Goal: Task Accomplishment & Management: Manage account settings

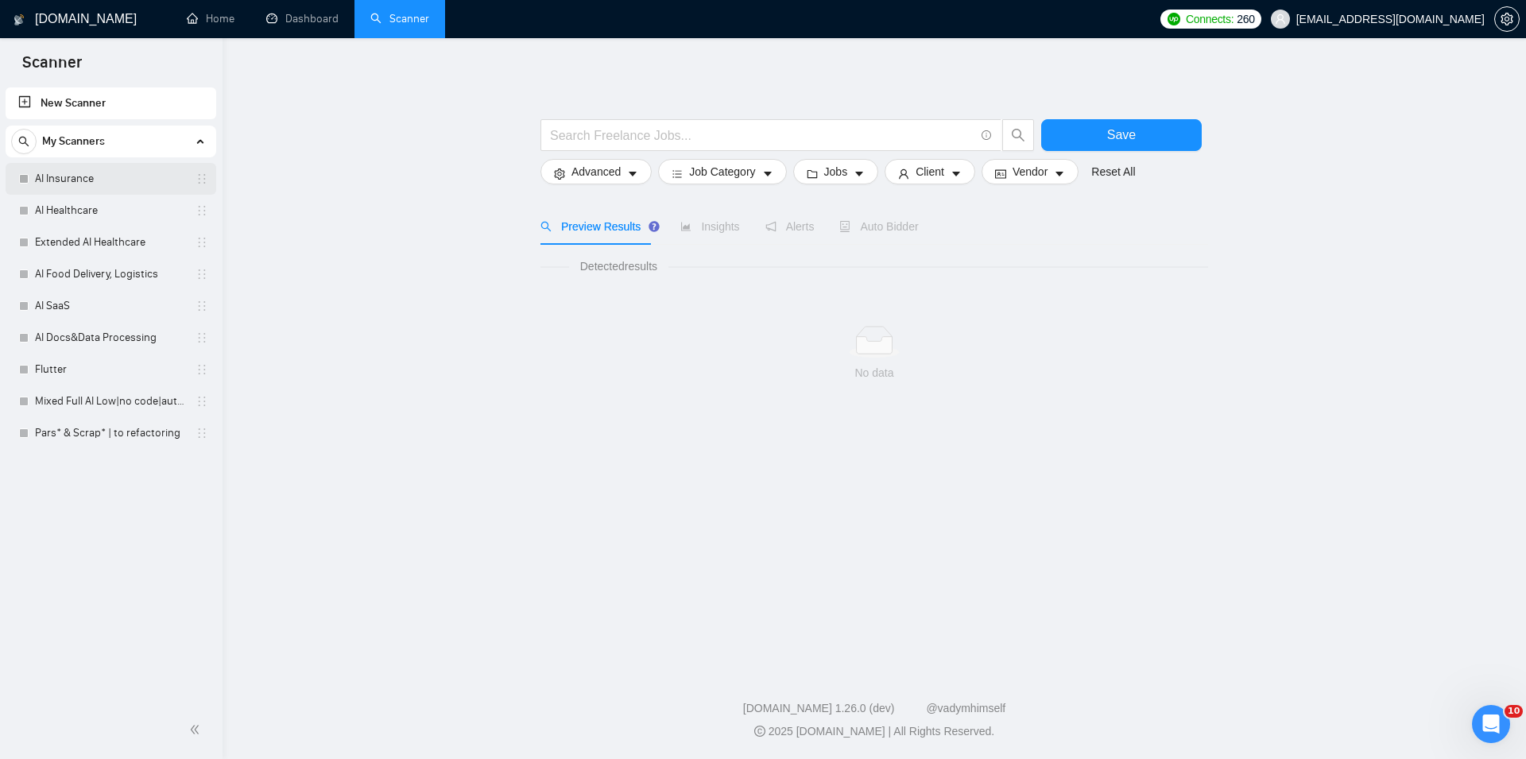
click at [87, 186] on link "AI Insurance" at bounding box center [110, 179] width 151 height 32
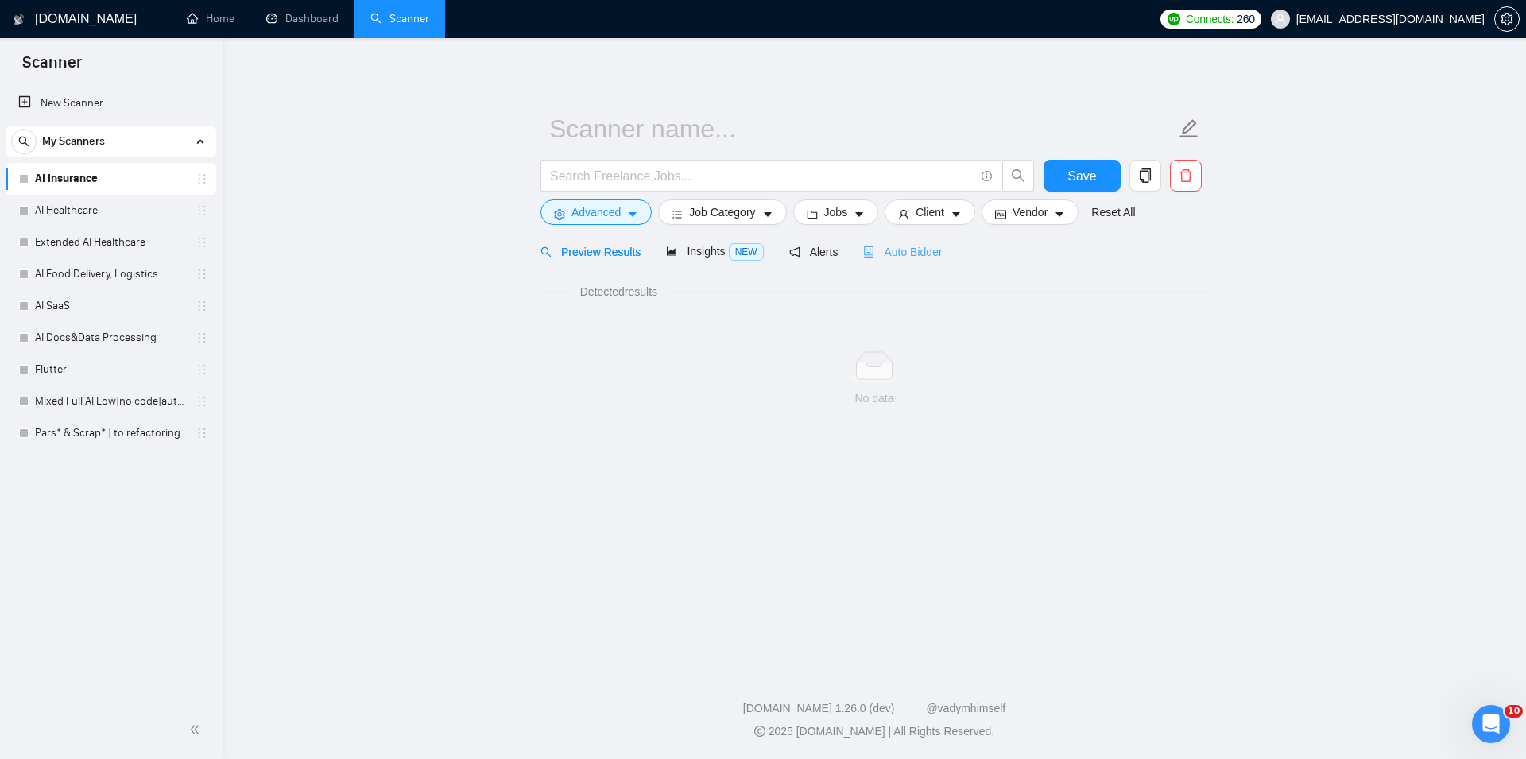
click at [927, 254] on span "Auto Bidder" at bounding box center [902, 252] width 79 height 13
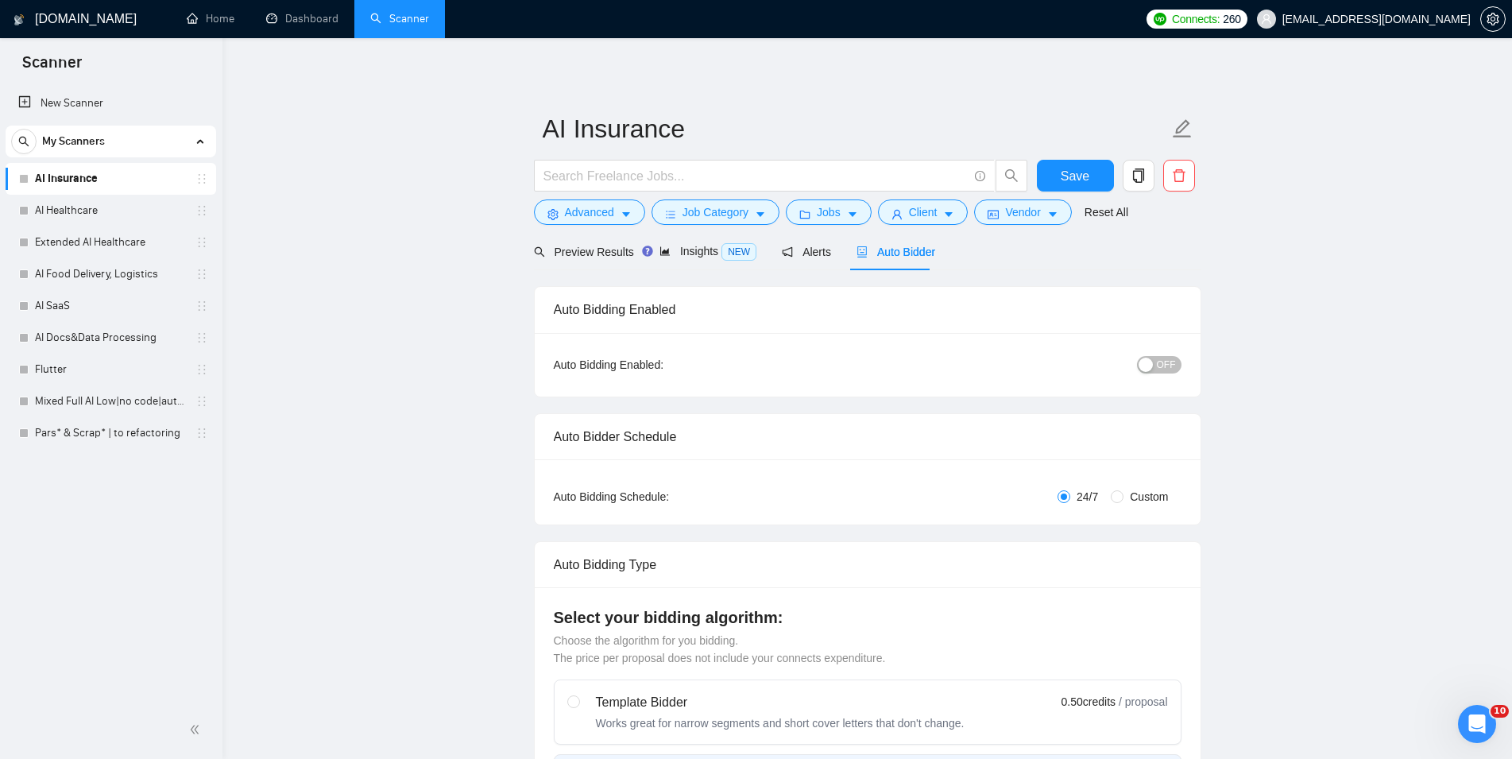
click at [1163, 362] on span "OFF" at bounding box center [1166, 364] width 19 height 17
click at [1082, 176] on span "Save" at bounding box center [1075, 176] width 29 height 20
click at [107, 211] on link "AI Healthcare" at bounding box center [110, 211] width 151 height 32
click at [873, 249] on icon "robot" at bounding box center [876, 251] width 11 height 11
click at [1163, 366] on span "OFF" at bounding box center [1166, 364] width 19 height 17
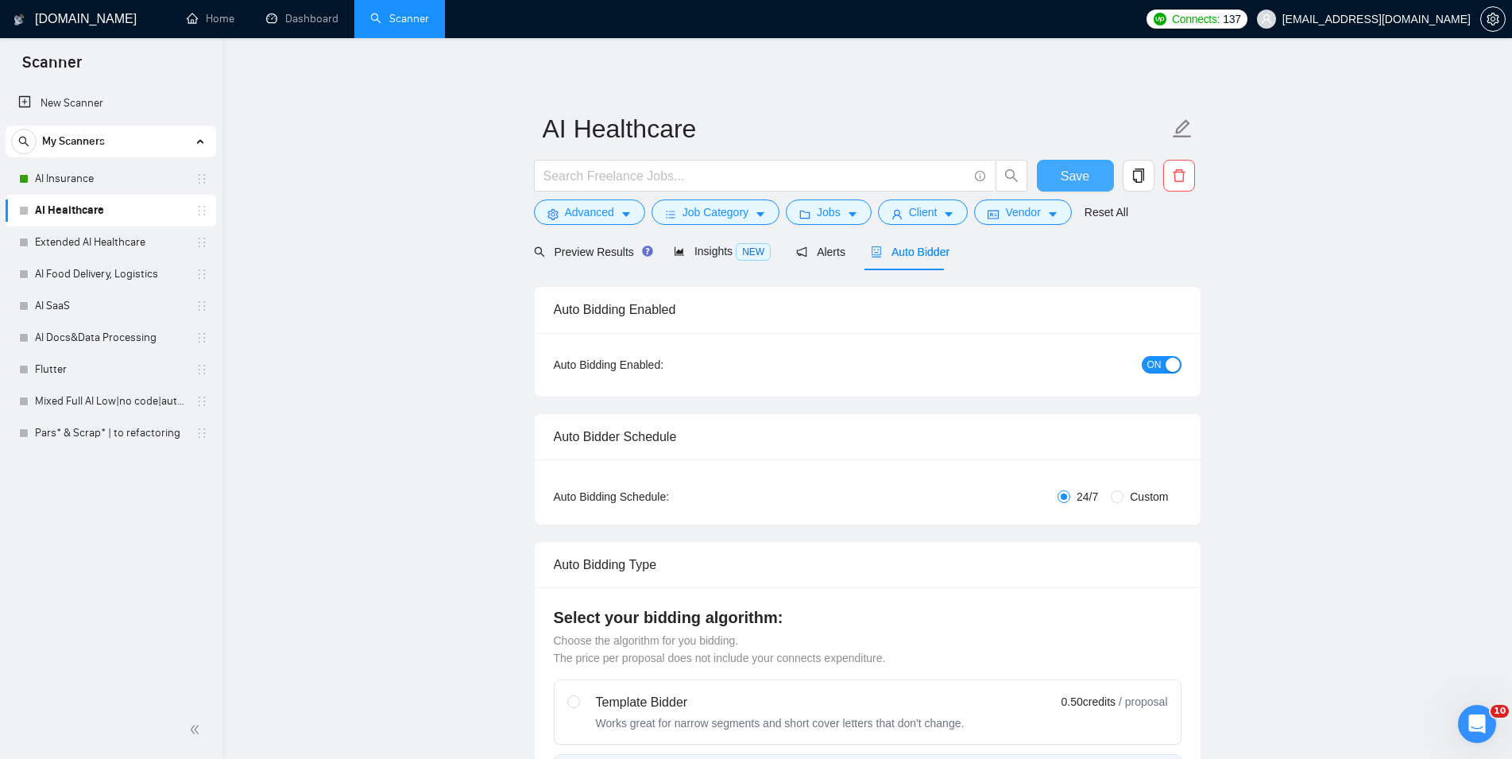
click at [1074, 173] on span "Save" at bounding box center [1075, 176] width 29 height 20
click at [114, 248] on link "Extended AI Healthcare" at bounding box center [110, 242] width 151 height 32
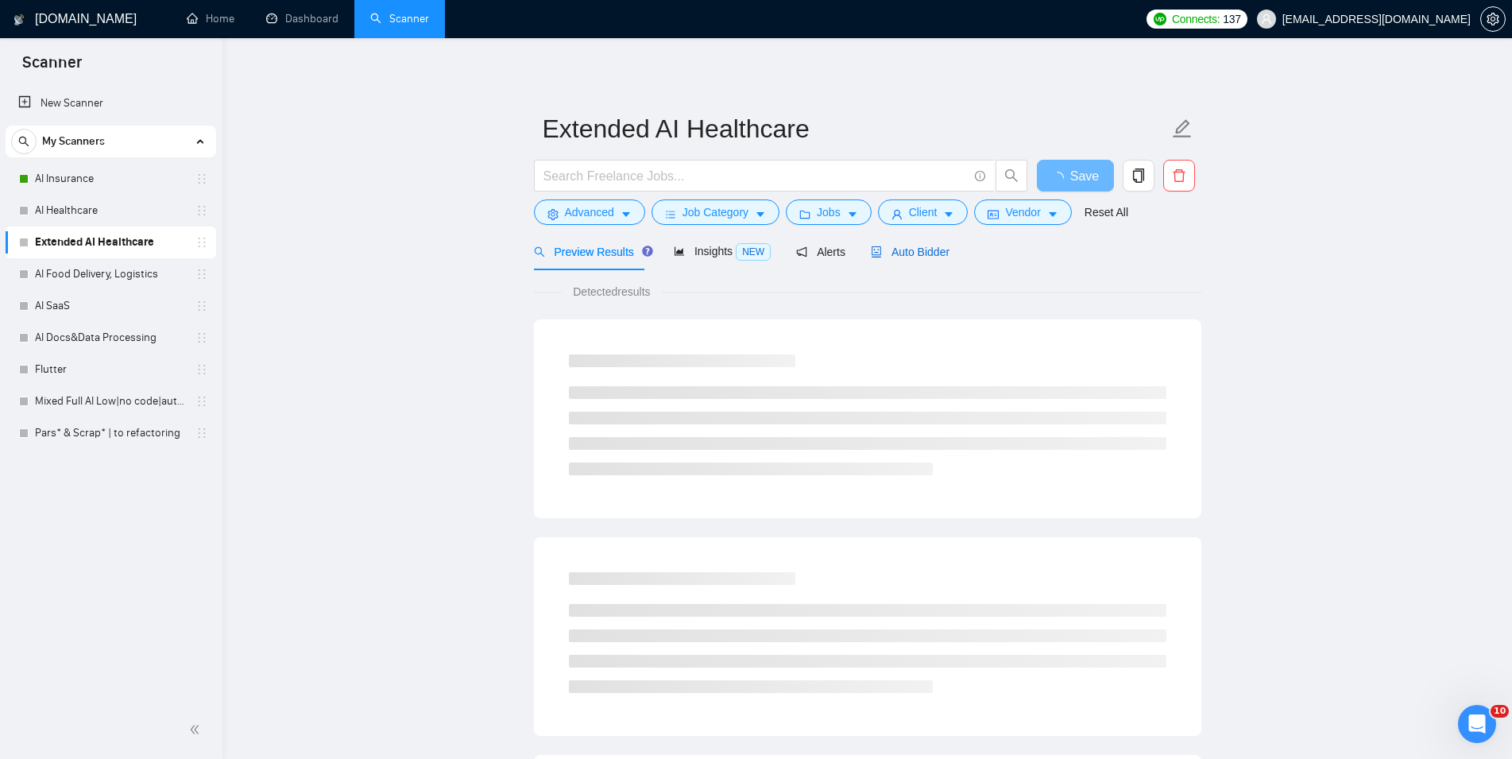
click at [909, 251] on span "Auto Bidder" at bounding box center [910, 252] width 79 height 13
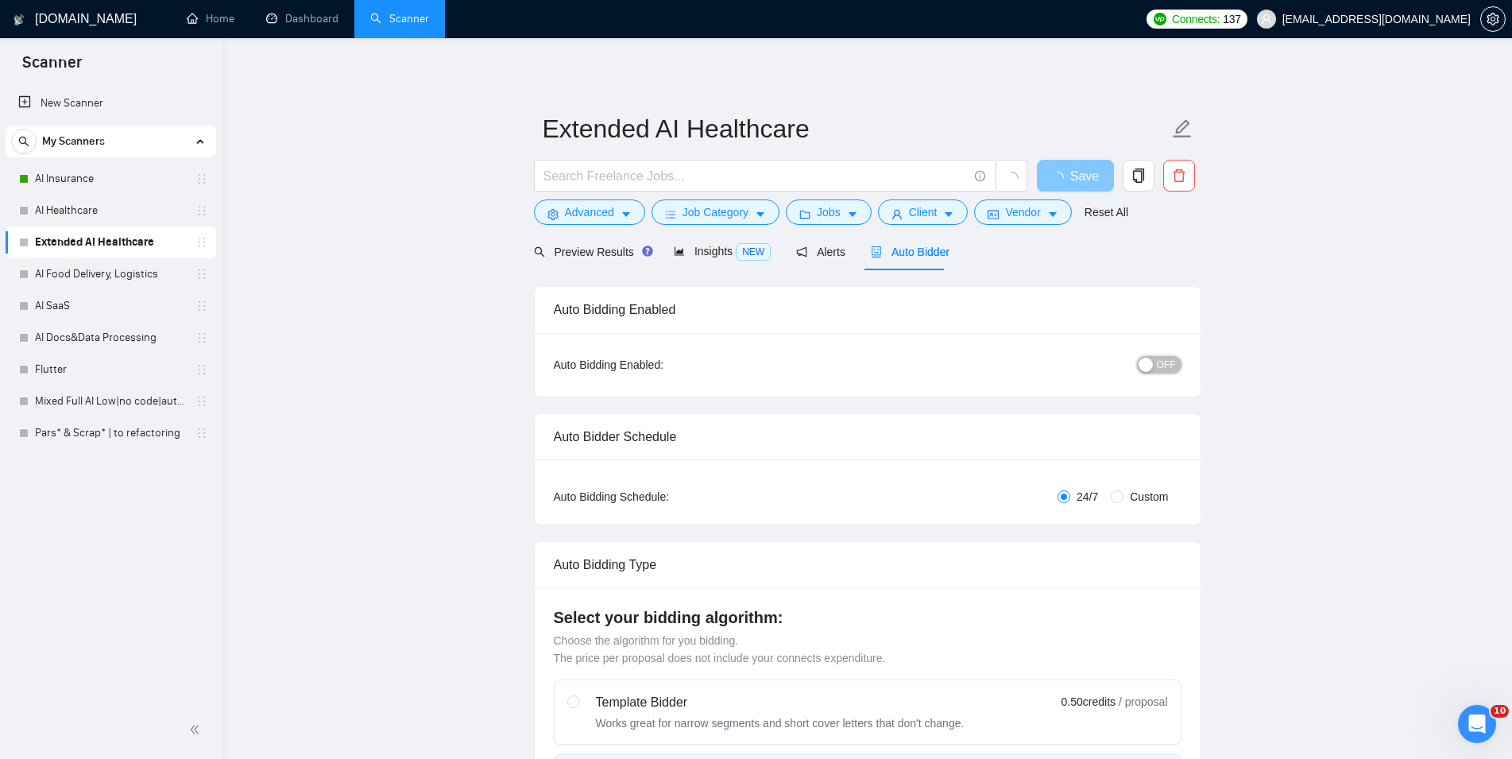
click at [1162, 365] on span "OFF" at bounding box center [1166, 364] width 19 height 17
click at [1078, 175] on span "Save" at bounding box center [1084, 176] width 29 height 20
click at [95, 270] on link "AI Food Delivery, Logistics" at bounding box center [110, 274] width 151 height 32
click at [899, 250] on span "Auto Bidder" at bounding box center [910, 252] width 79 height 13
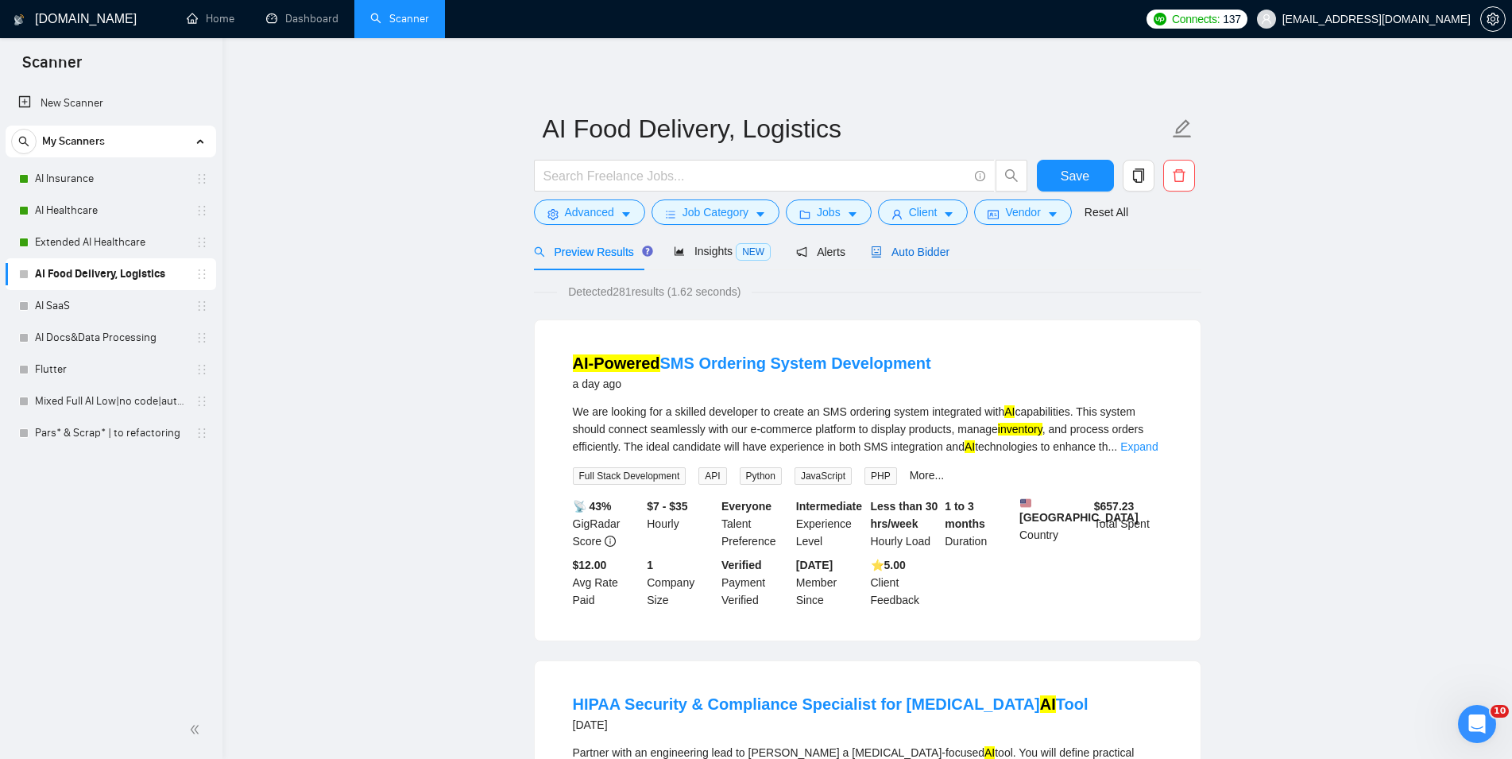
click at [899, 250] on span "Auto Bidder" at bounding box center [910, 252] width 79 height 13
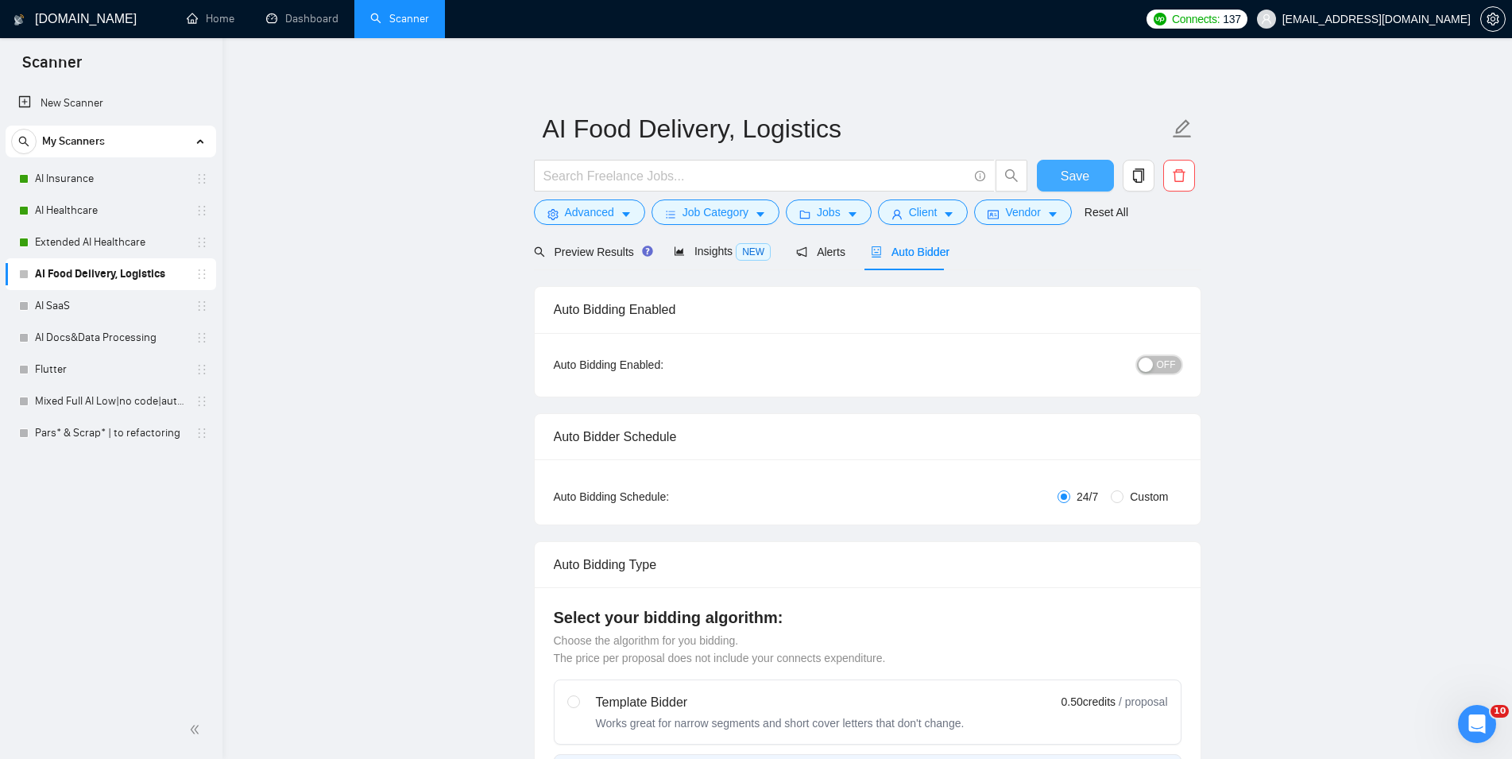
click at [1162, 367] on span "OFF" at bounding box center [1166, 364] width 19 height 17
checkbox input "true"
click at [1072, 169] on span "Save" at bounding box center [1075, 176] width 29 height 20
click at [136, 304] on link "AI SaaS" at bounding box center [110, 306] width 151 height 32
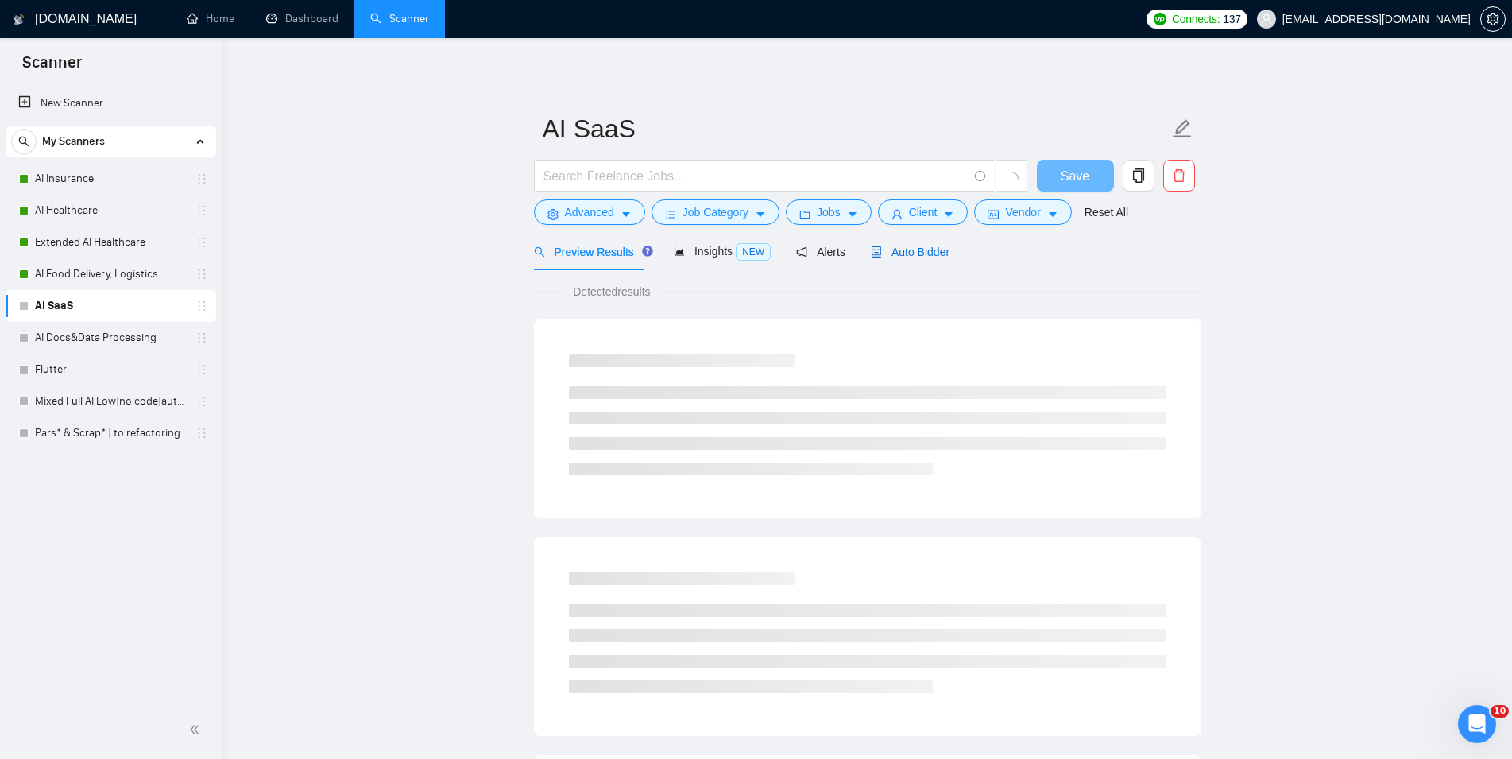
click at [902, 254] on span "Auto Bidder" at bounding box center [910, 252] width 79 height 13
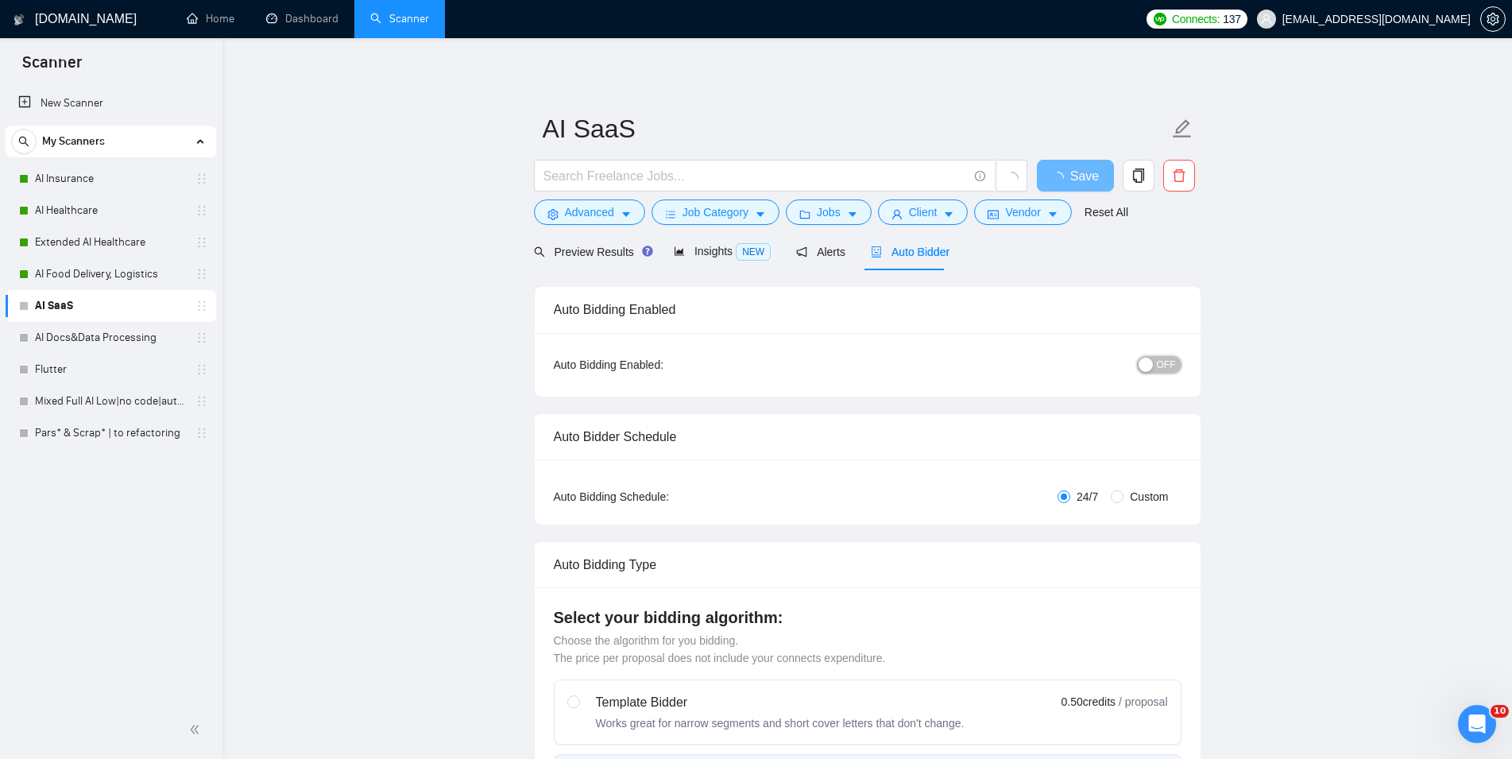
click at [1159, 364] on button "OFF" at bounding box center [1159, 364] width 45 height 17
click at [1074, 175] on span "Save" at bounding box center [1075, 176] width 29 height 20
click at [91, 337] on link "AI Docs&Data Processing" at bounding box center [110, 338] width 151 height 32
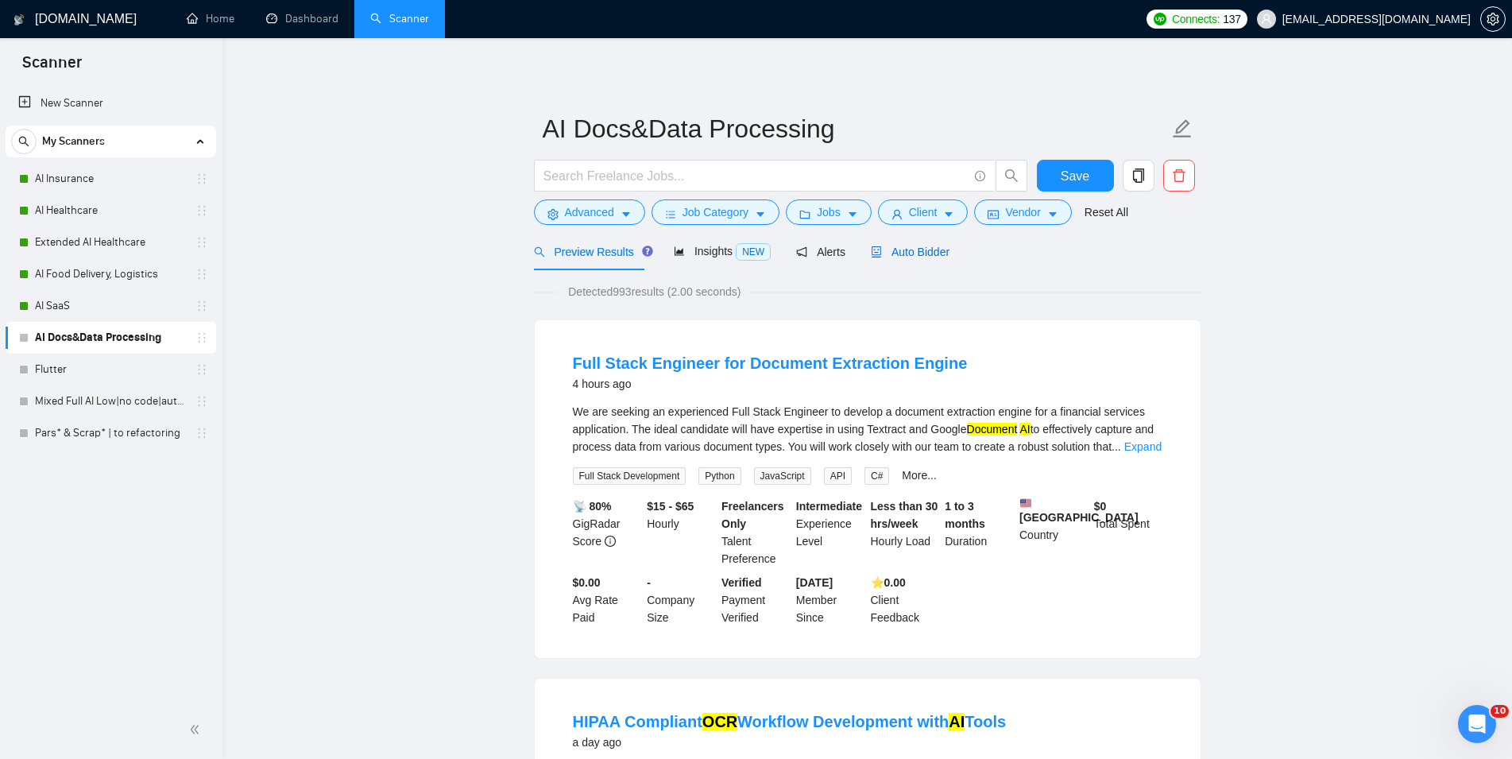
click at [925, 255] on span "Auto Bidder" at bounding box center [910, 252] width 79 height 13
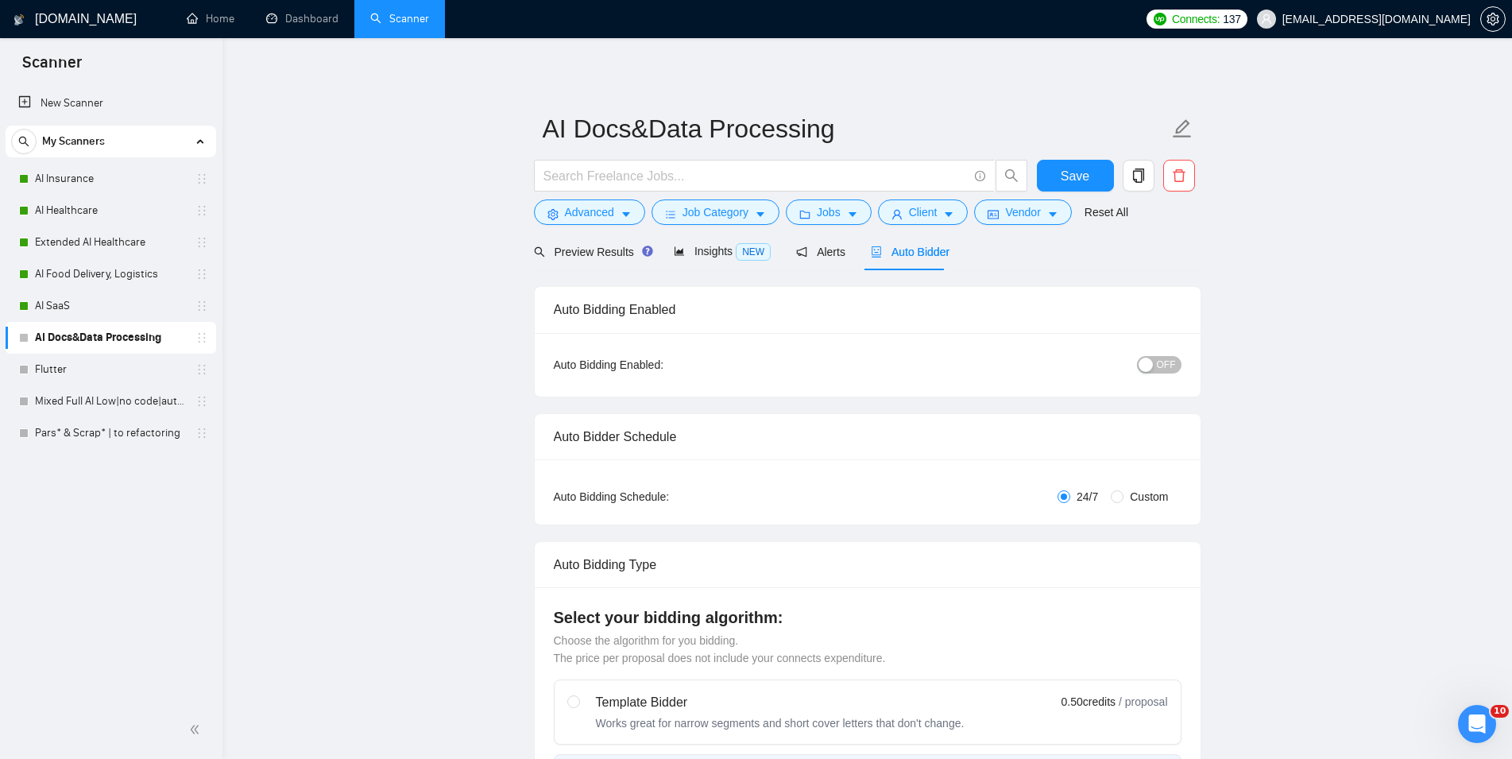
click at [1161, 382] on div "Auto Bidding Enabled: OFF" at bounding box center [868, 365] width 666 height 64
click at [1162, 367] on span "OFF" at bounding box center [1166, 364] width 19 height 17
click at [1073, 176] on span "Save" at bounding box center [1075, 176] width 29 height 20
click at [125, 360] on link "Flutter" at bounding box center [110, 370] width 151 height 32
click at [927, 254] on span "Auto Bidder" at bounding box center [910, 252] width 79 height 13
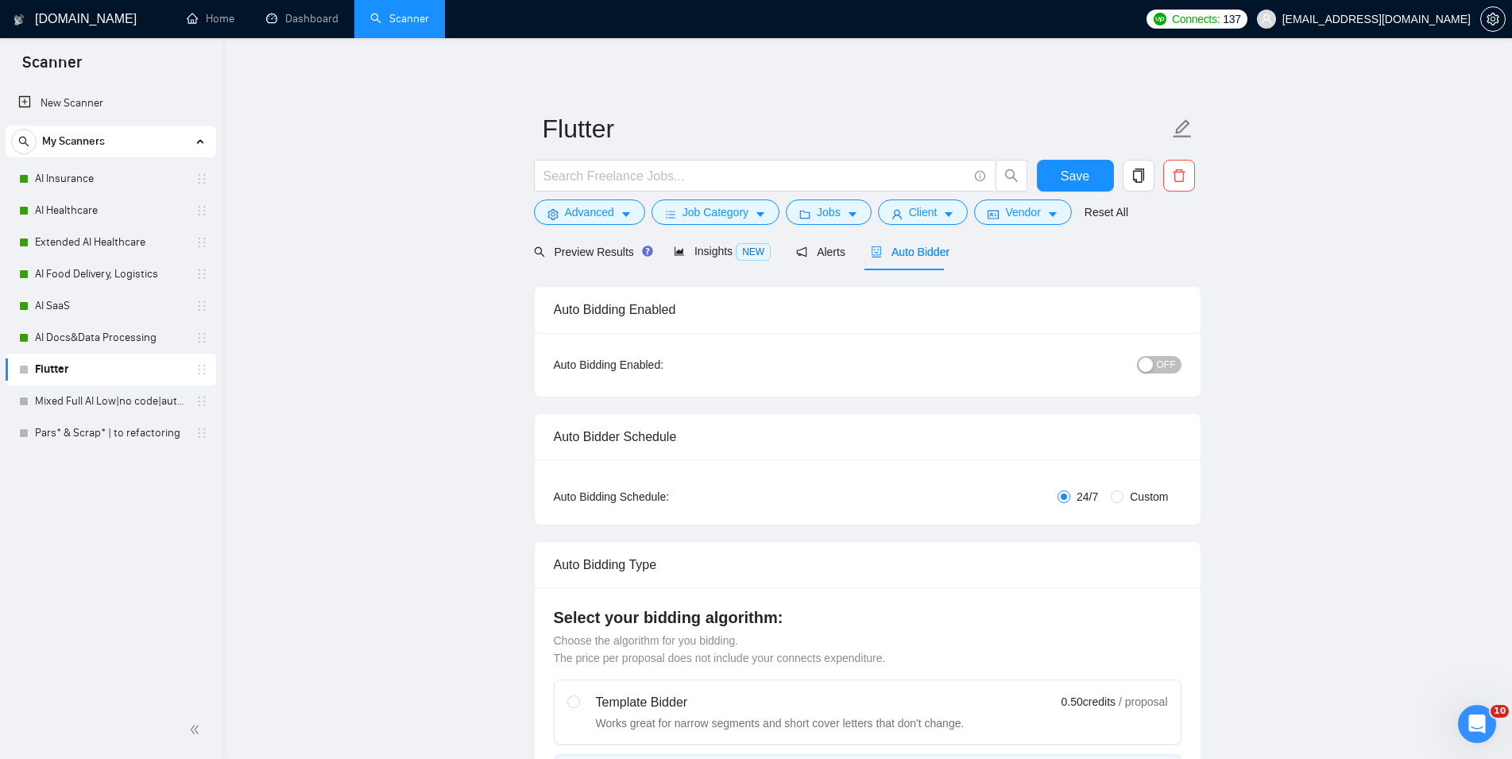
click at [1171, 358] on span "OFF" at bounding box center [1166, 364] width 19 height 17
click at [1081, 182] on span "Save" at bounding box center [1075, 176] width 29 height 20
click at [122, 400] on link "Mixed Full AI Low|no code|automations" at bounding box center [110, 401] width 151 height 32
click at [889, 262] on div "Auto Bidder" at bounding box center [916, 251] width 79 height 37
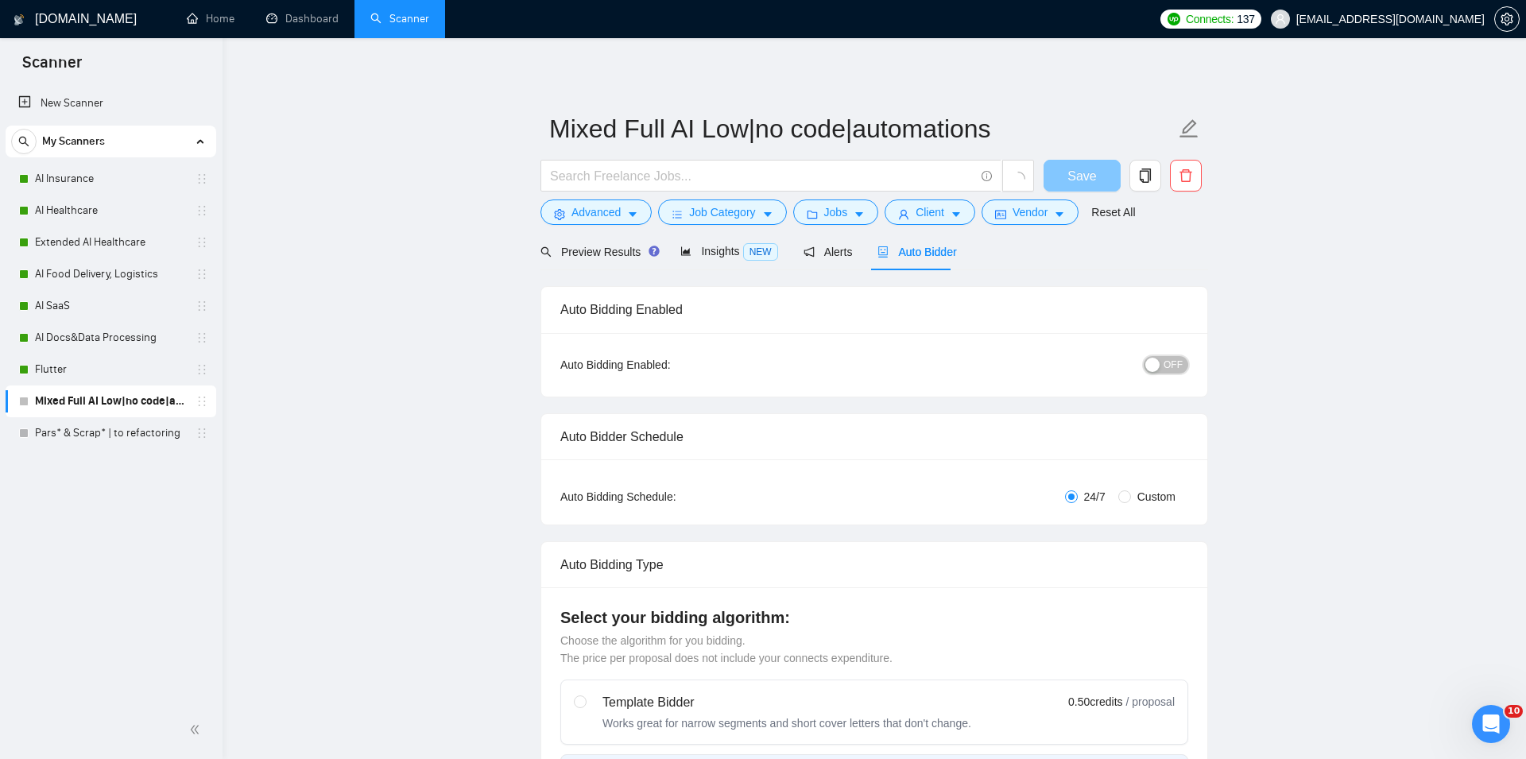
click at [1155, 359] on button "OFF" at bounding box center [1166, 364] width 45 height 17
checkbox input "true"
click at [1092, 172] on button "Save" at bounding box center [1075, 176] width 77 height 32
click at [97, 441] on link "Pars* & Scrap* | to refactoring" at bounding box center [110, 433] width 151 height 32
click at [912, 244] on div "Auto Bidder" at bounding box center [910, 251] width 79 height 17
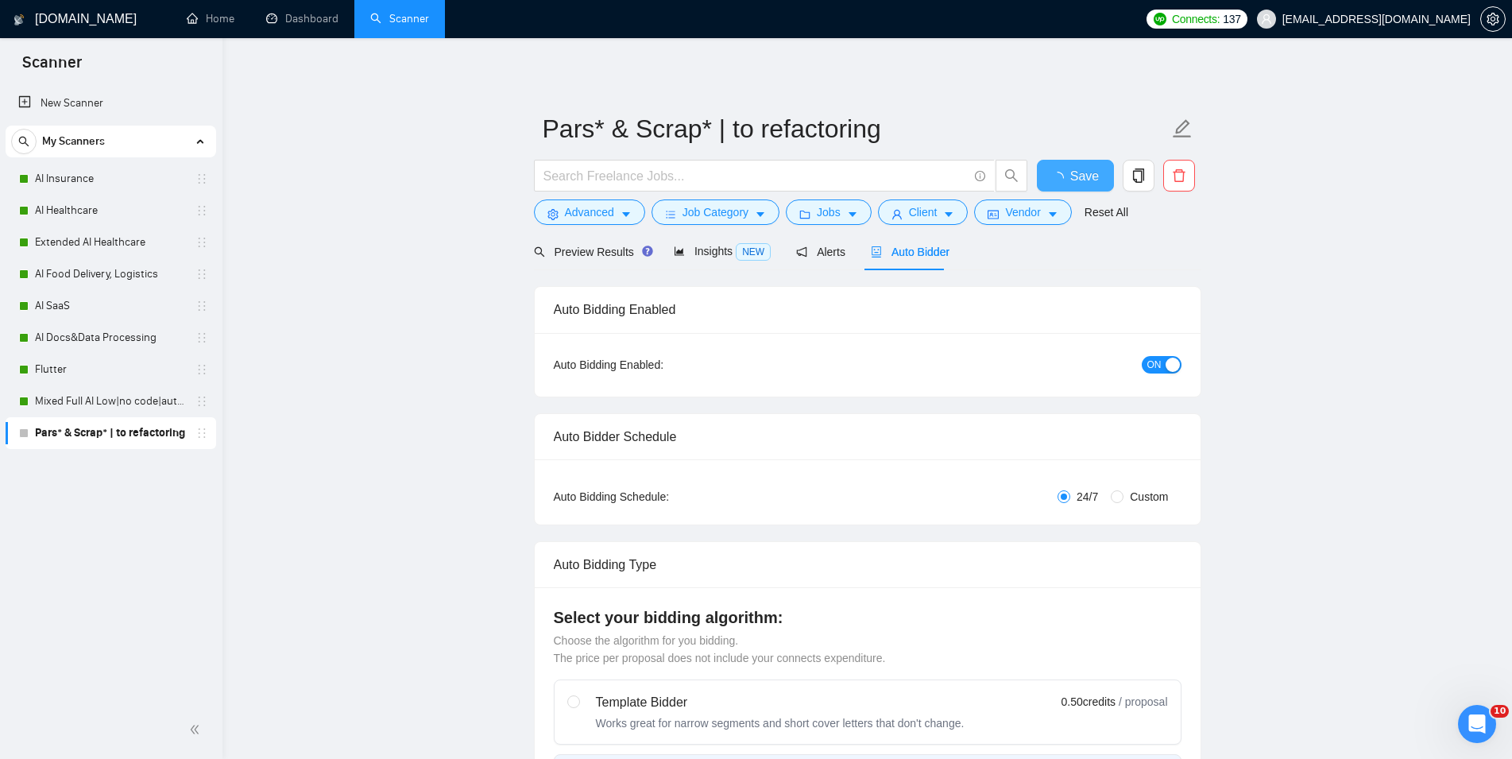
click at [1078, 183] on span "Save" at bounding box center [1084, 176] width 29 height 20
click at [308, 22] on link "Dashboard" at bounding box center [302, 19] width 72 height 14
